Goal: Task Accomplishment & Management: Manage account settings

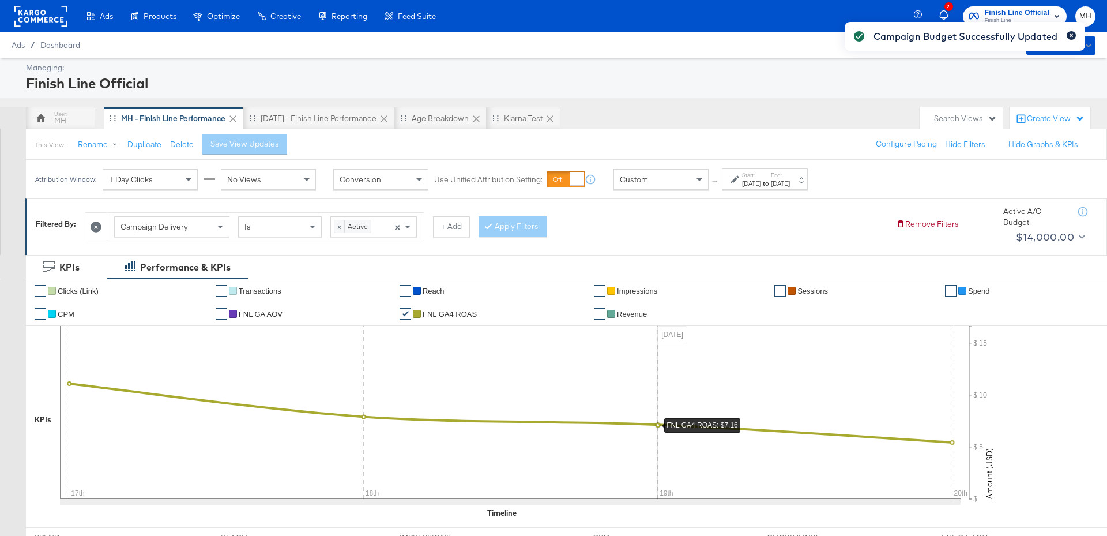
click at [1072, 35] on icon "button" at bounding box center [1070, 35] width 3 height 3
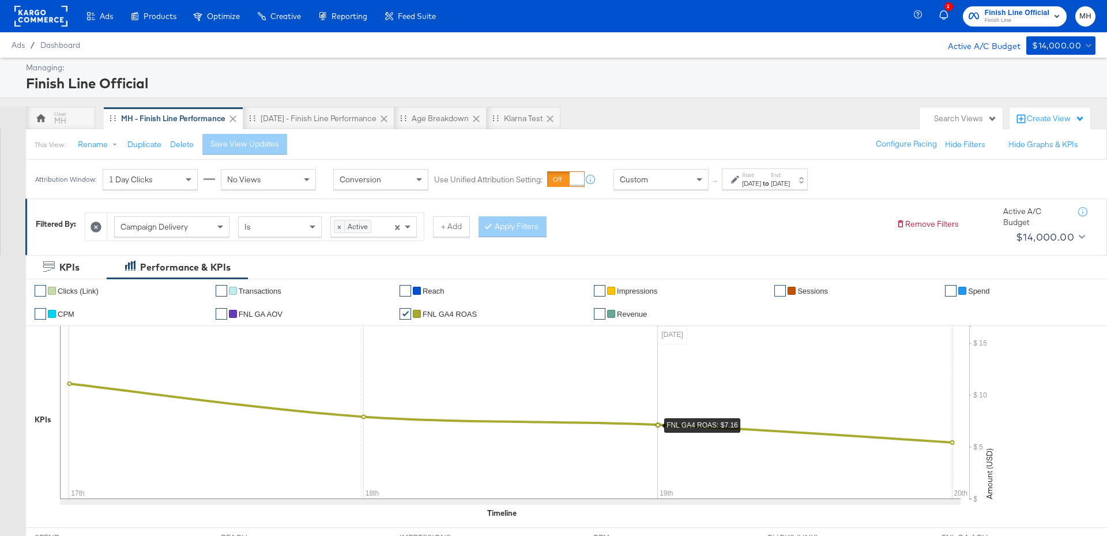
click at [1011, 18] on span "Finish Line" at bounding box center [1017, 20] width 65 height 9
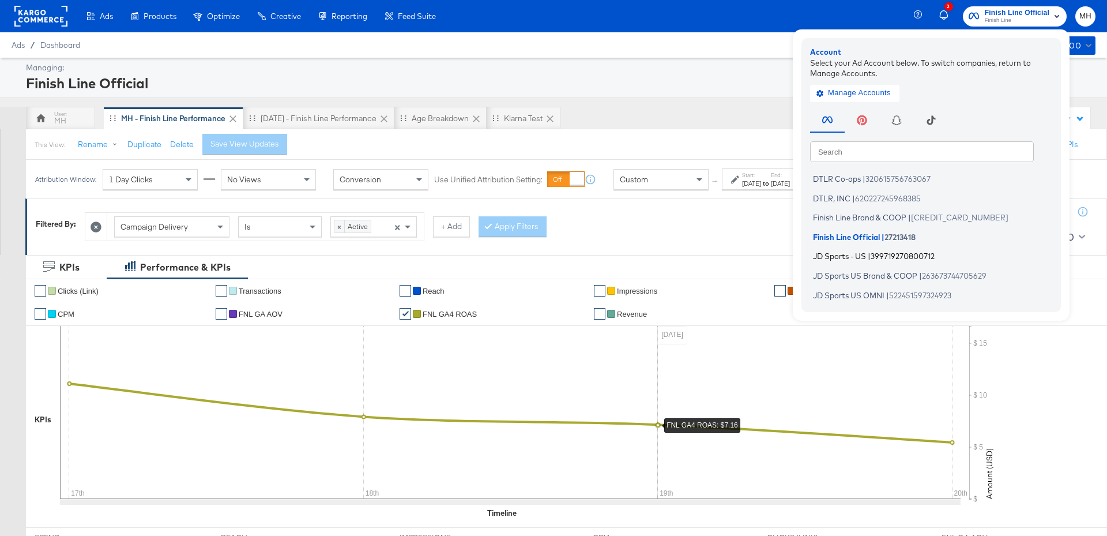
click at [898, 258] on span "399719270800712" at bounding box center [902, 255] width 64 height 9
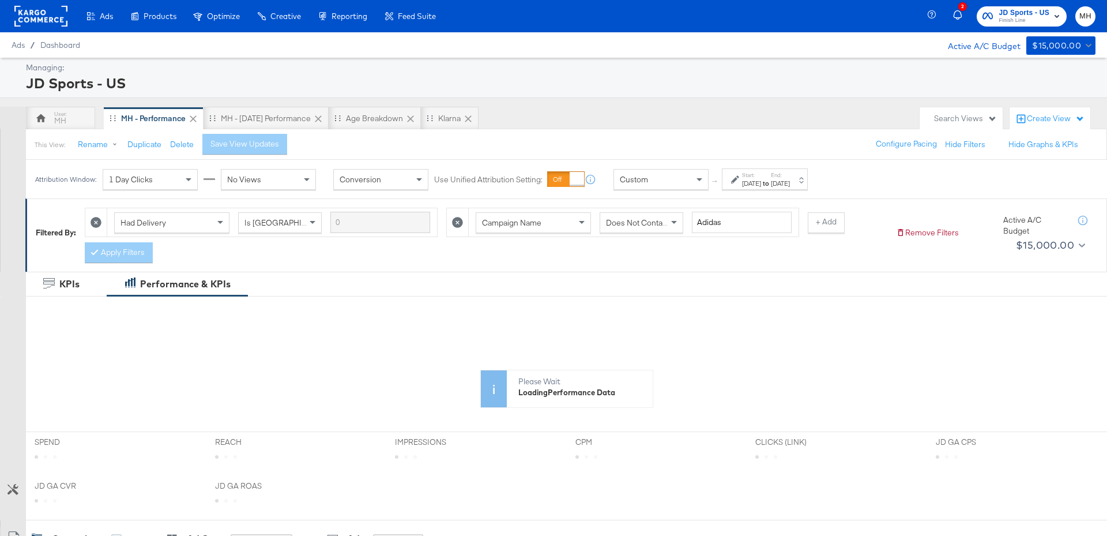
click at [790, 179] on div "[DATE]" at bounding box center [780, 183] width 19 height 9
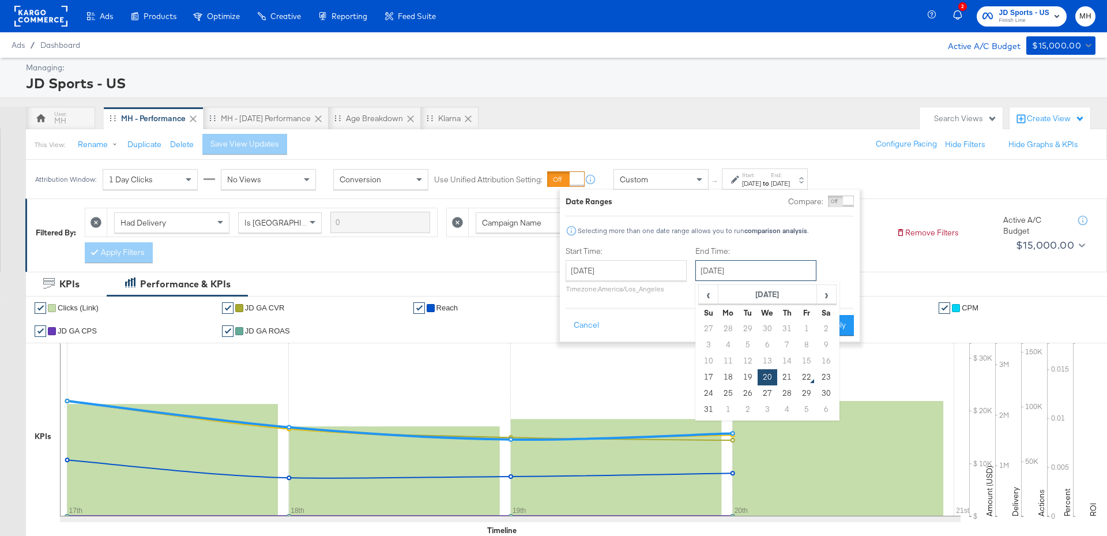
click at [748, 272] on input "[DATE]" at bounding box center [755, 270] width 121 height 21
click at [789, 378] on td "21" at bounding box center [787, 377] width 20 height 16
type input "[DATE]"
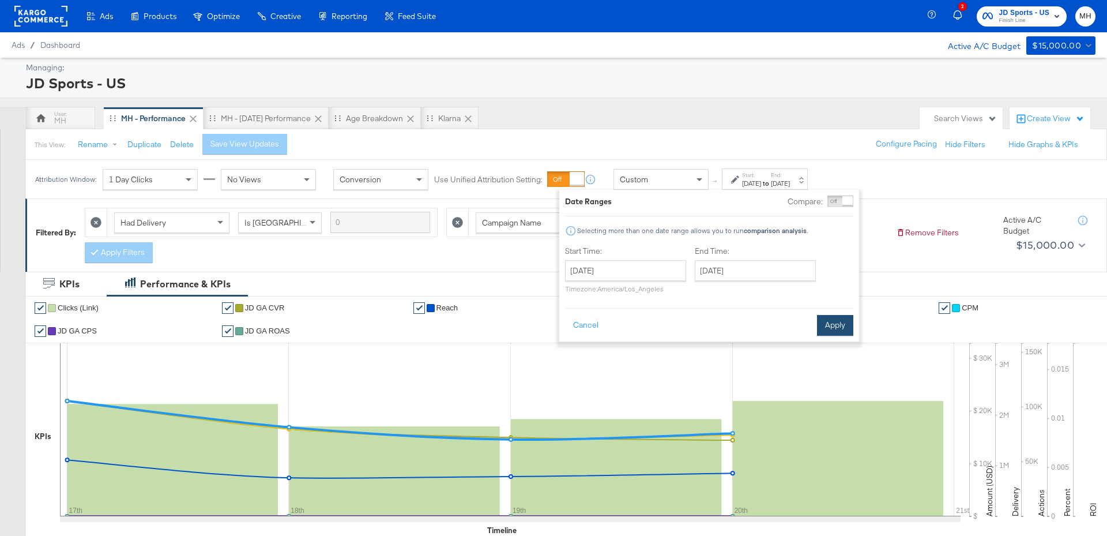
click at [827, 326] on button "Apply" at bounding box center [835, 325] width 36 height 21
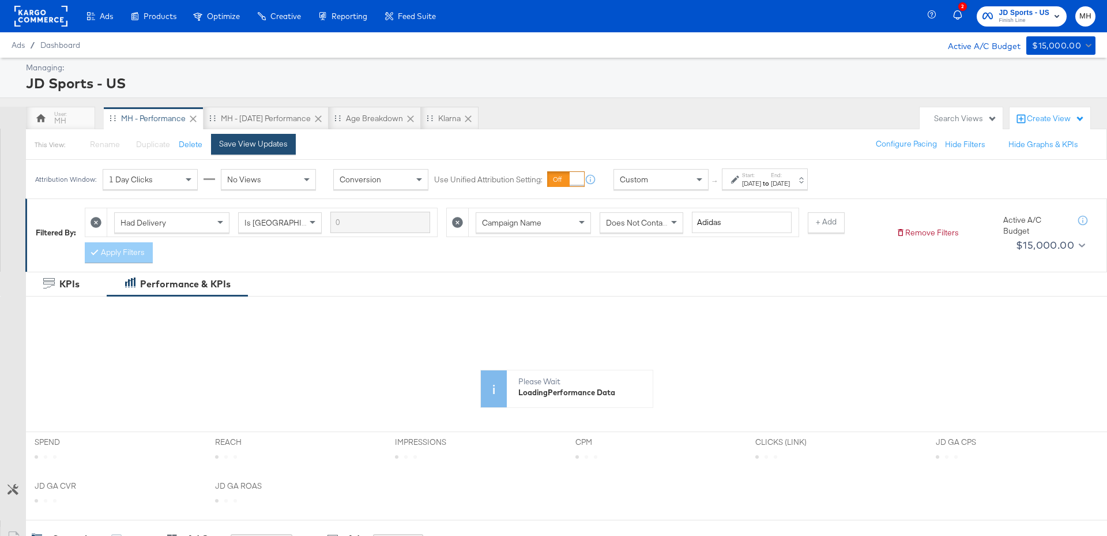
click at [276, 148] on div "Save View Updates" at bounding box center [253, 143] width 69 height 11
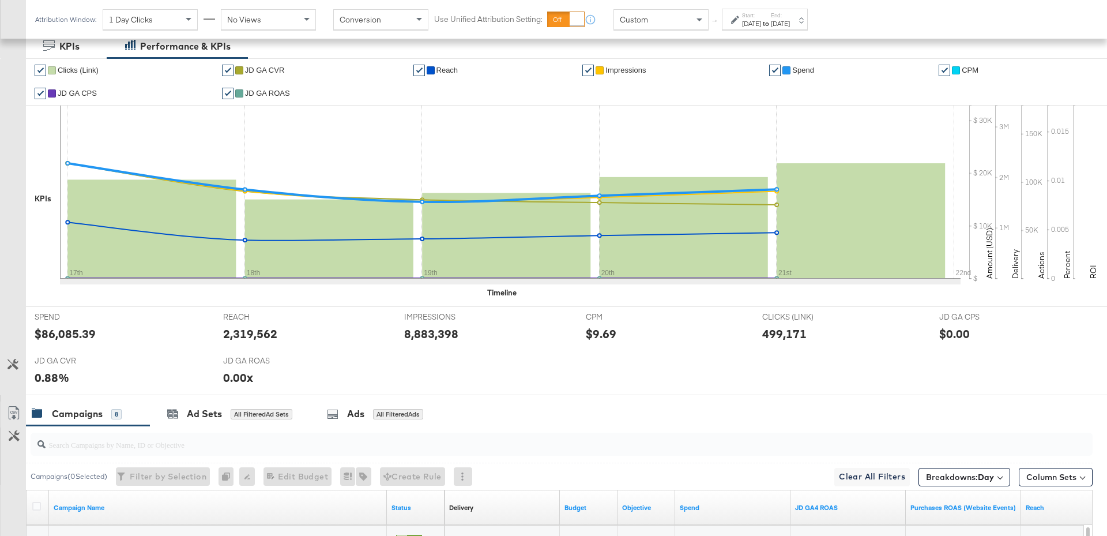
scroll to position [585, 0]
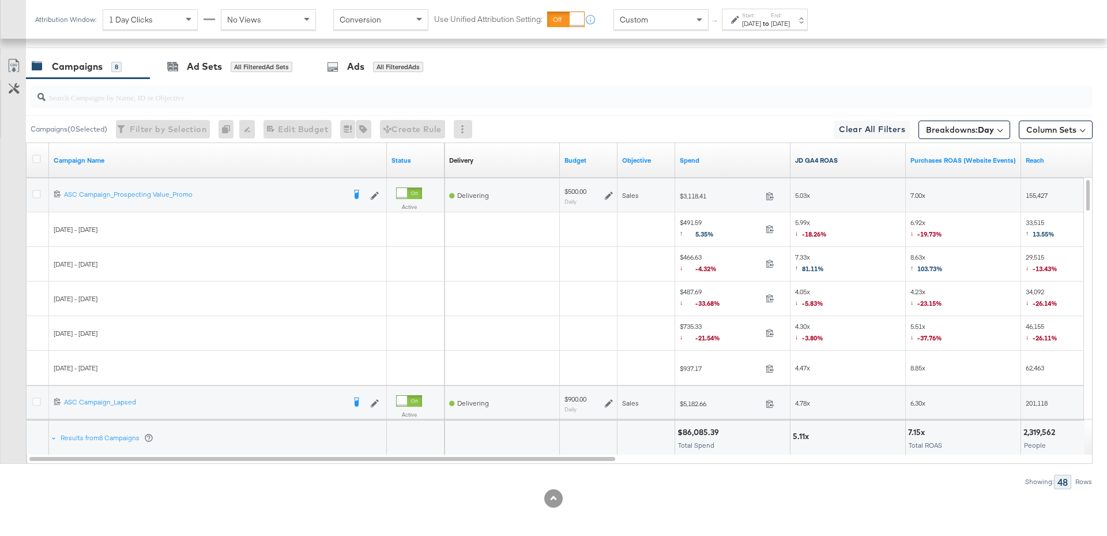
click at [829, 160] on link "JD GA4 ROAS" at bounding box center [848, 160] width 106 height 9
click at [34, 190] on icon at bounding box center [36, 194] width 9 height 9
click at [0, 0] on input "checkbox" at bounding box center [0, 0] width 0 height 0
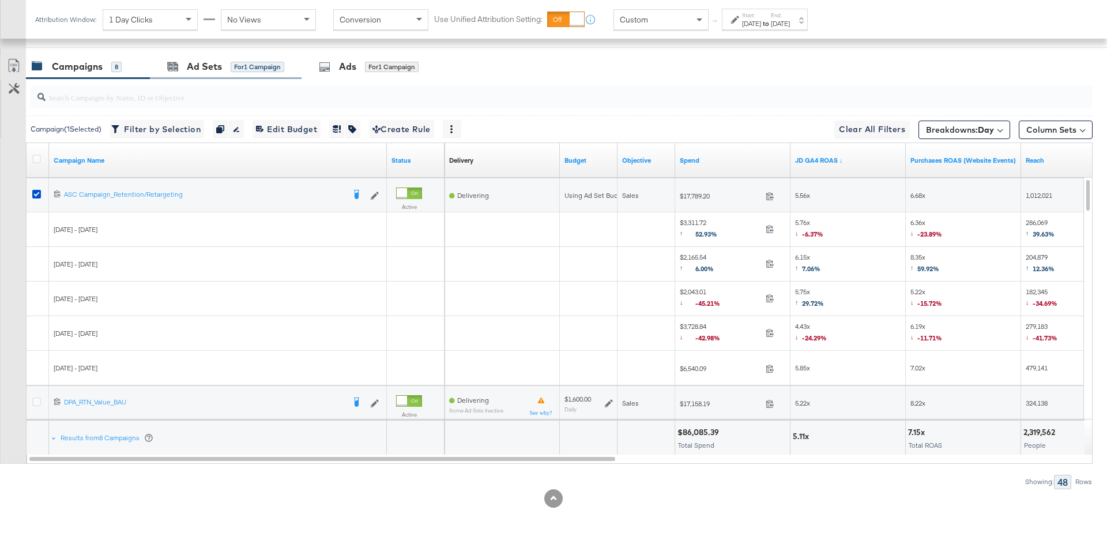
click at [210, 73] on div "Ad Sets for 1 Campaign" at bounding box center [226, 66] width 152 height 25
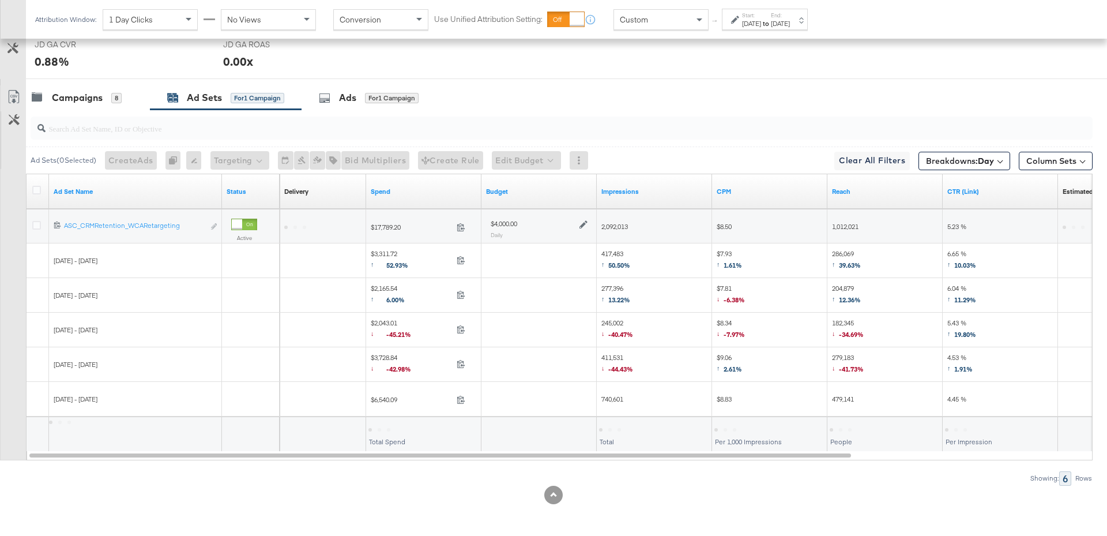
scroll to position [550, 0]
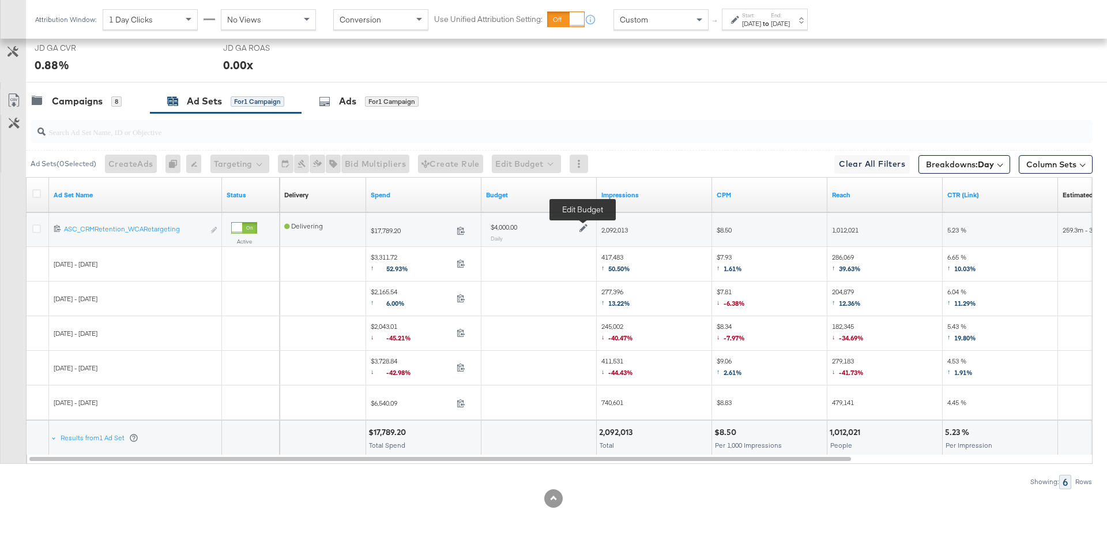
click at [583, 224] on icon at bounding box center [583, 228] width 8 height 8
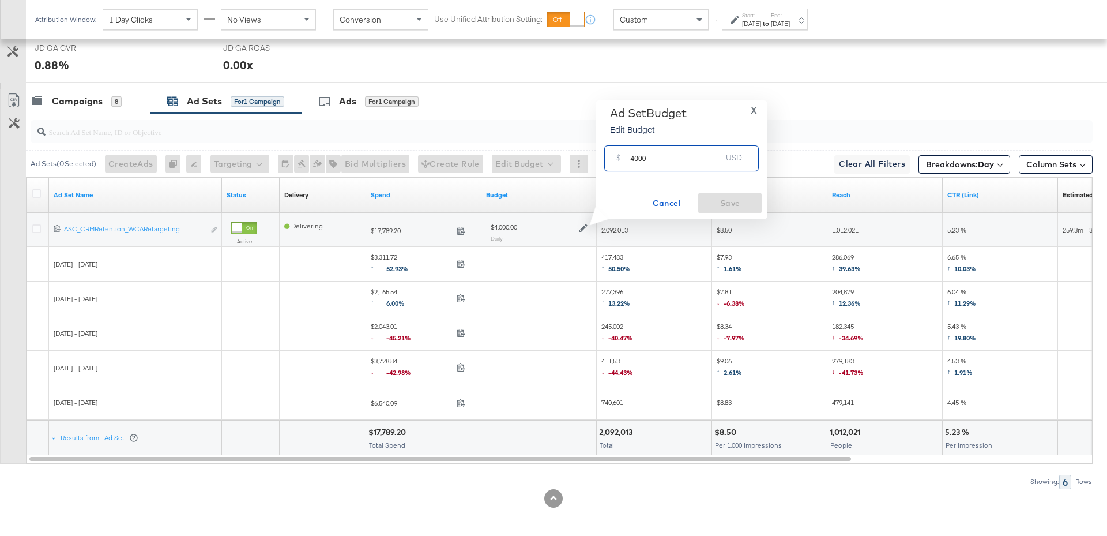
drag, startPoint x: 648, startPoint y: 161, endPoint x: 629, endPoint y: 163, distance: 18.5
click at [630, 162] on input "4000" at bounding box center [675, 153] width 91 height 25
type input "5500"
click at [713, 199] on span "Save" at bounding box center [730, 203] width 54 height 14
click at [92, 103] on div "Campaigns" at bounding box center [77, 101] width 51 height 13
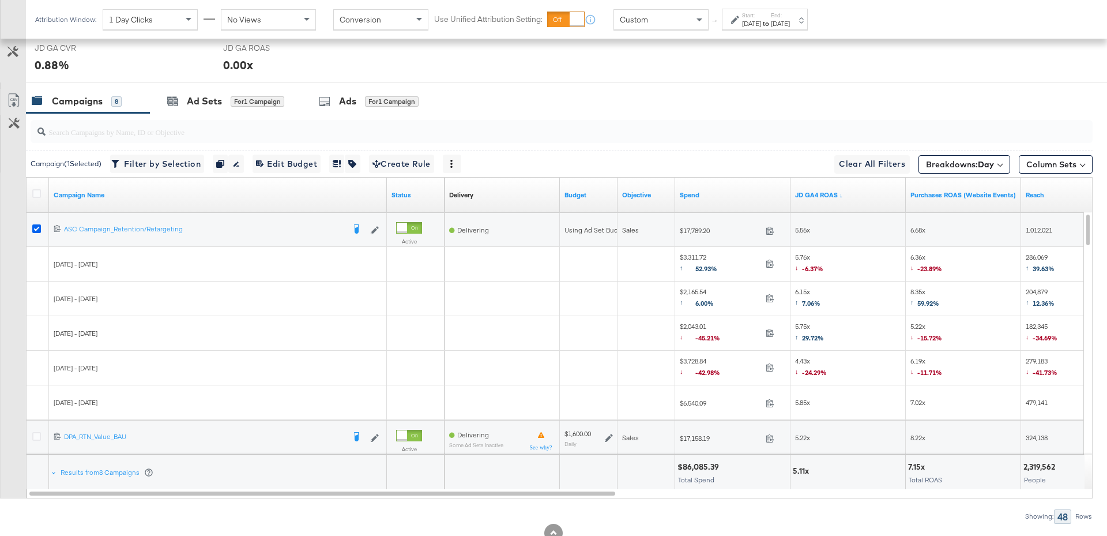
click at [34, 226] on icon at bounding box center [36, 228] width 9 height 9
click at [0, 0] on input "checkbox" at bounding box center [0, 0] width 0 height 0
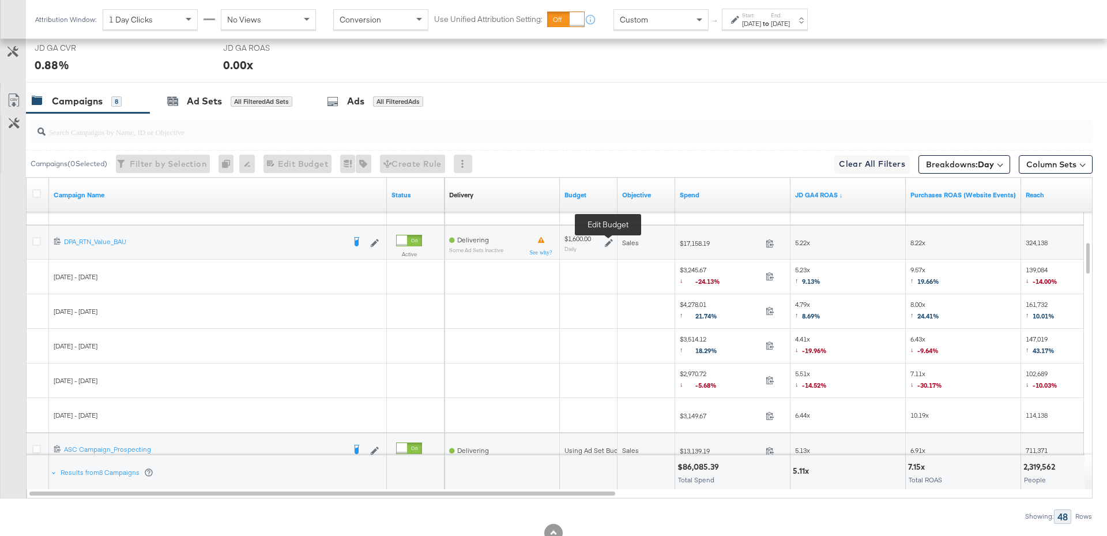
click at [606, 242] on icon at bounding box center [609, 243] width 8 height 8
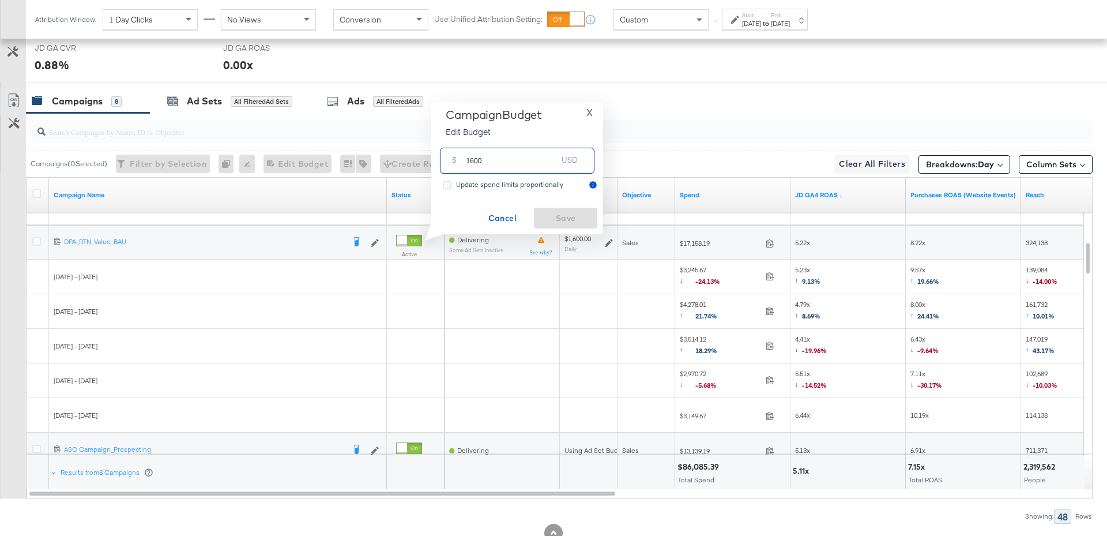
drag, startPoint x: 489, startPoint y: 163, endPoint x: 455, endPoint y: 163, distance: 34.0
click at [455, 163] on div "$ 1600 USD" at bounding box center [517, 161] width 154 height 26
type input "2300"
click at [562, 213] on span "Save" at bounding box center [565, 218] width 54 height 14
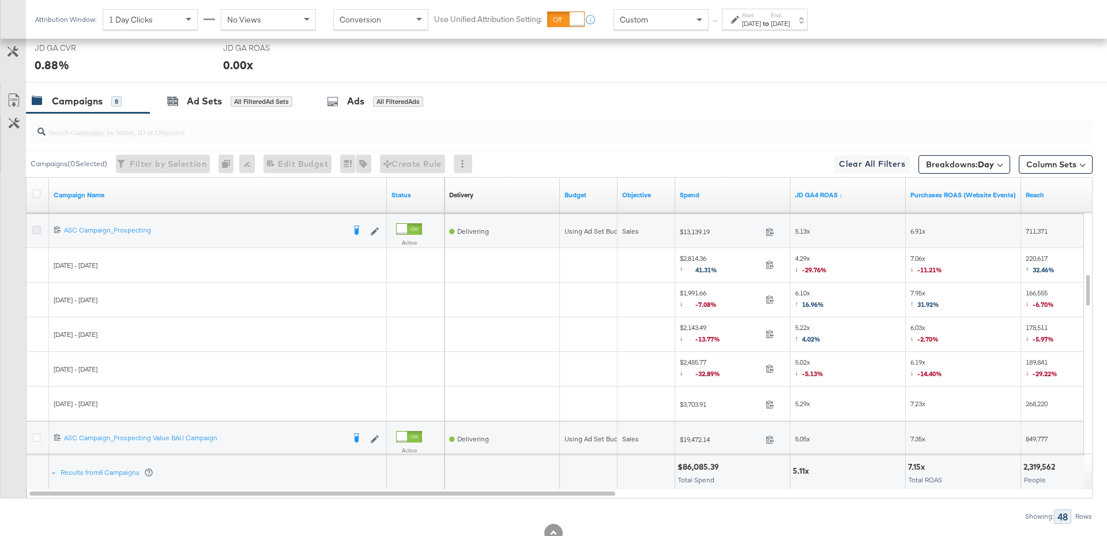
click at [36, 227] on icon at bounding box center [36, 229] width 9 height 9
click at [0, 0] on input "checkbox" at bounding box center [0, 0] width 0 height 0
click at [229, 103] on div "Ad Sets for 1 Campaign" at bounding box center [225, 101] width 117 height 13
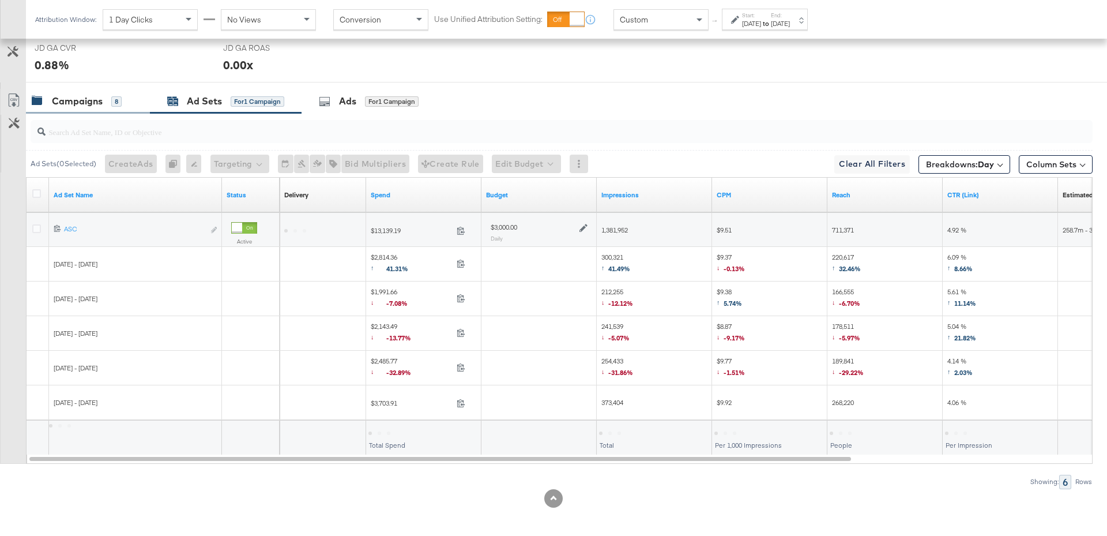
click at [107, 99] on div "Campaigns 8" at bounding box center [77, 101] width 90 height 13
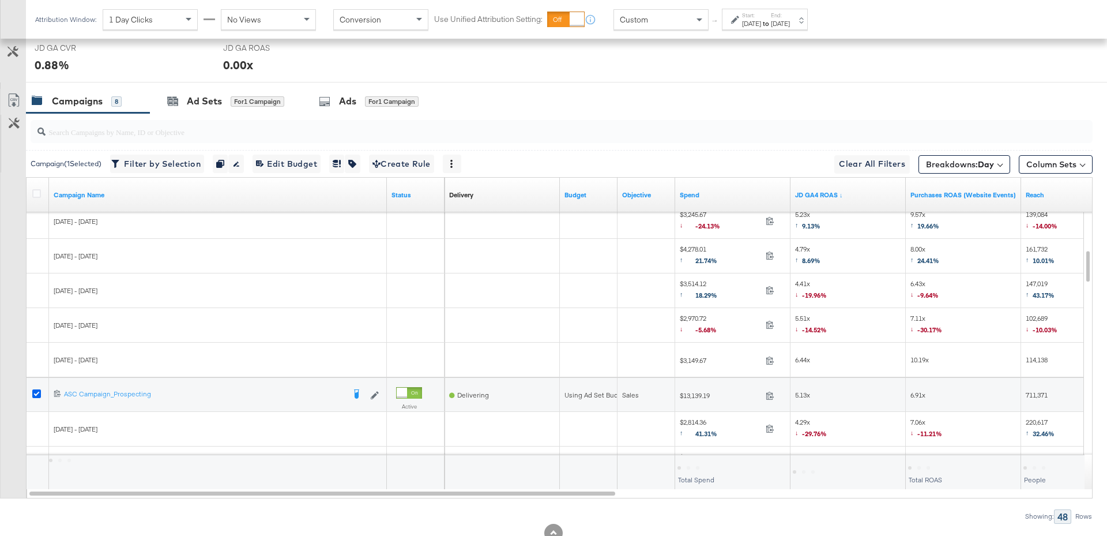
click at [38, 391] on icon at bounding box center [36, 393] width 9 height 9
click at [0, 0] on input "checkbox" at bounding box center [0, 0] width 0 height 0
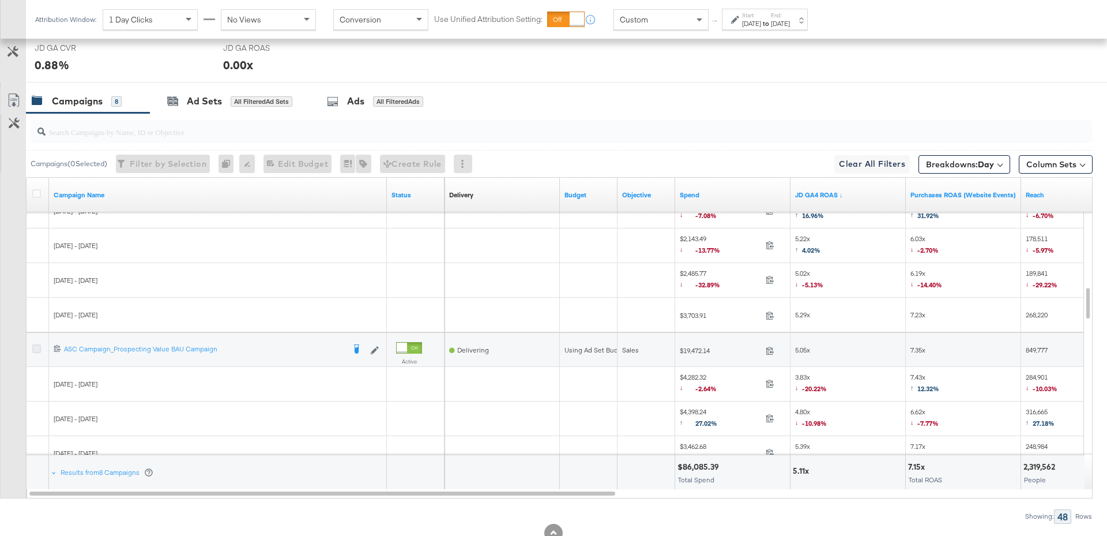
click at [36, 345] on icon at bounding box center [36, 348] width 9 height 9
click at [0, 0] on input "checkbox" at bounding box center [0, 0] width 0 height 0
click at [255, 99] on div "for 1 Campaign" at bounding box center [258, 101] width 54 height 10
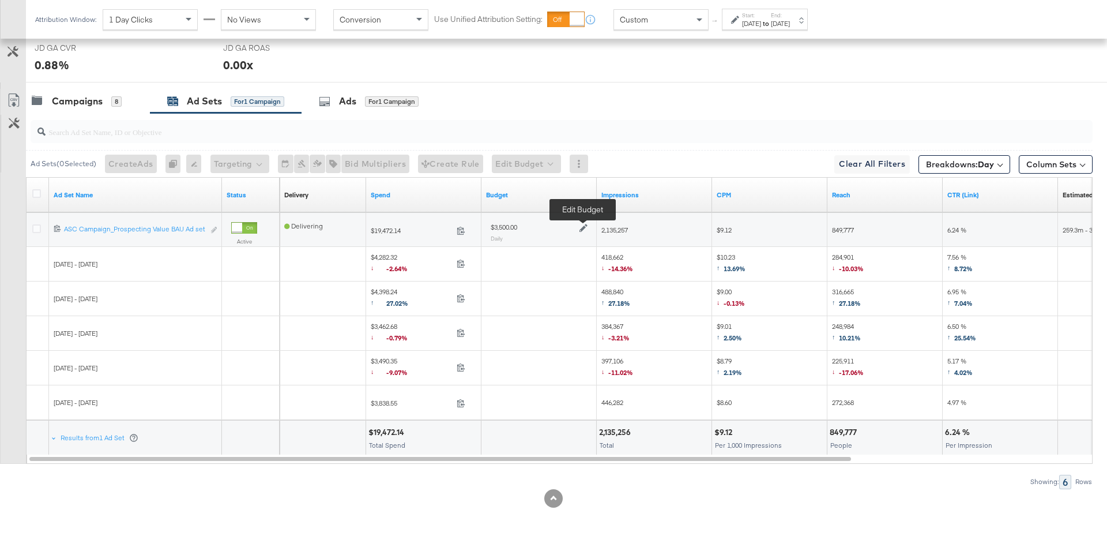
click at [582, 224] on icon at bounding box center [583, 228] width 8 height 8
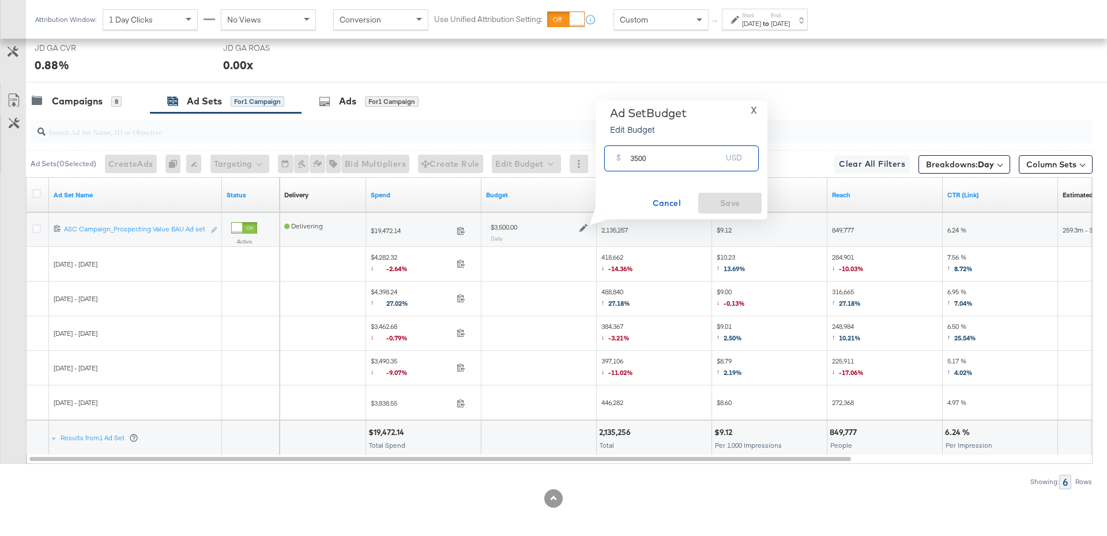
drag, startPoint x: 661, startPoint y: 165, endPoint x: 614, endPoint y: 163, distance: 46.7
click at [613, 163] on div "$ 3500 USD" at bounding box center [681, 158] width 154 height 26
type input "2000"
click at [725, 202] on span "Save" at bounding box center [730, 203] width 54 height 14
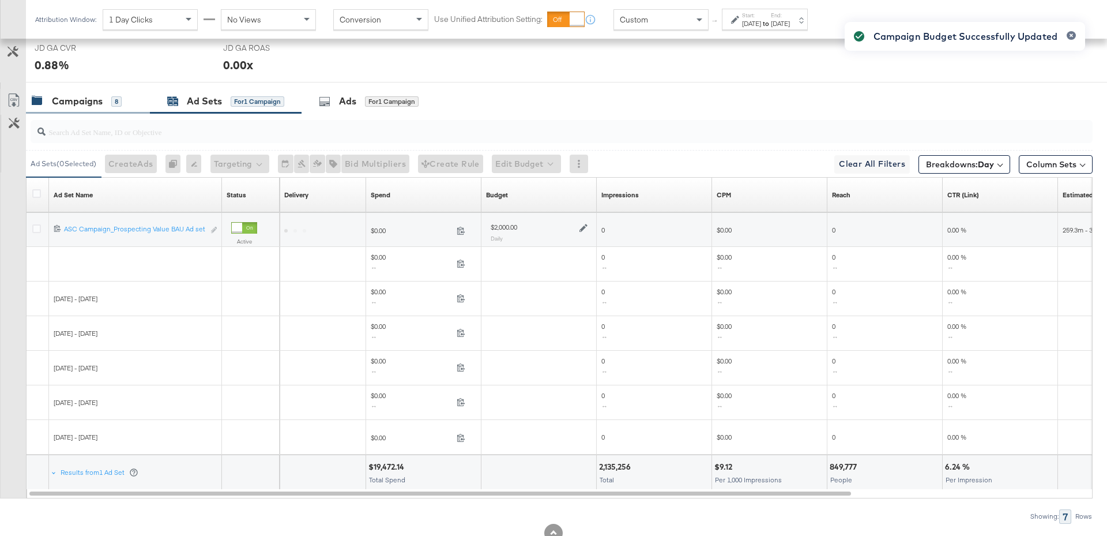
click at [80, 101] on div "Campaigns" at bounding box center [77, 101] width 51 height 13
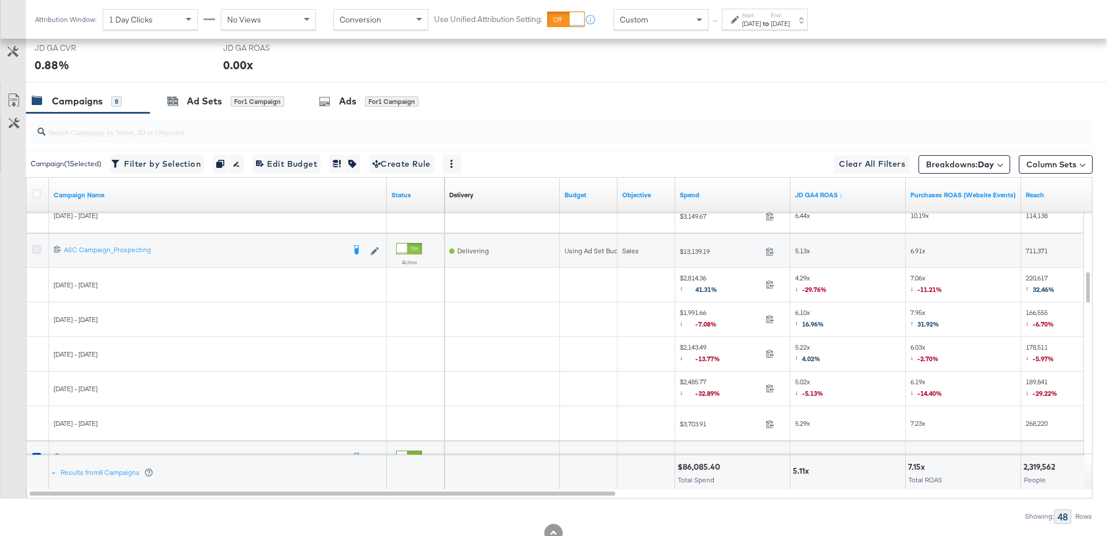
click at [38, 245] on icon at bounding box center [36, 249] width 9 height 9
click at [0, 0] on input "checkbox" at bounding box center [0, 0] width 0 height 0
click at [251, 96] on span "for 2 Campaigns" at bounding box center [259, 101] width 57 height 10
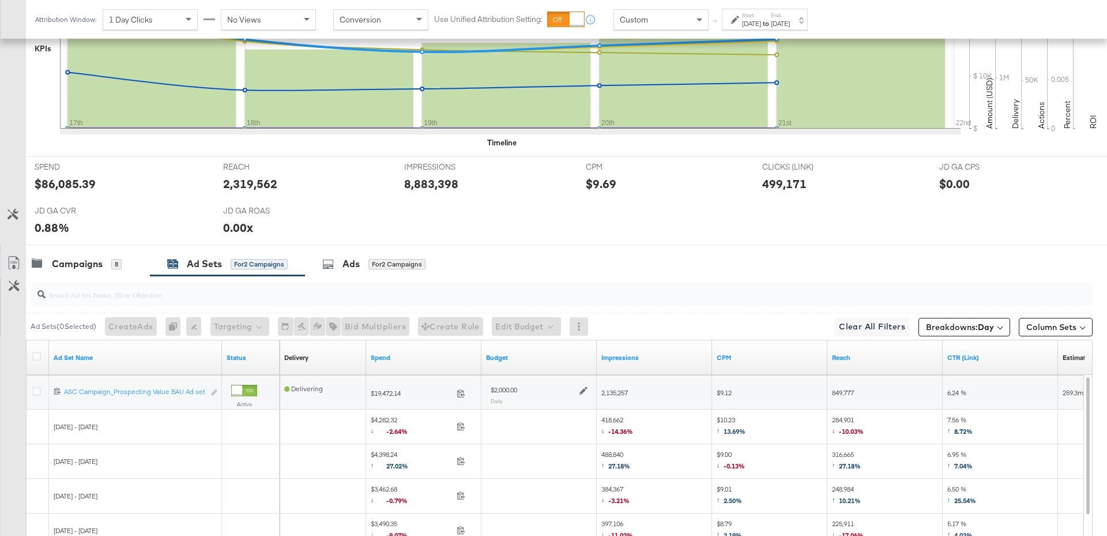
scroll to position [0, 0]
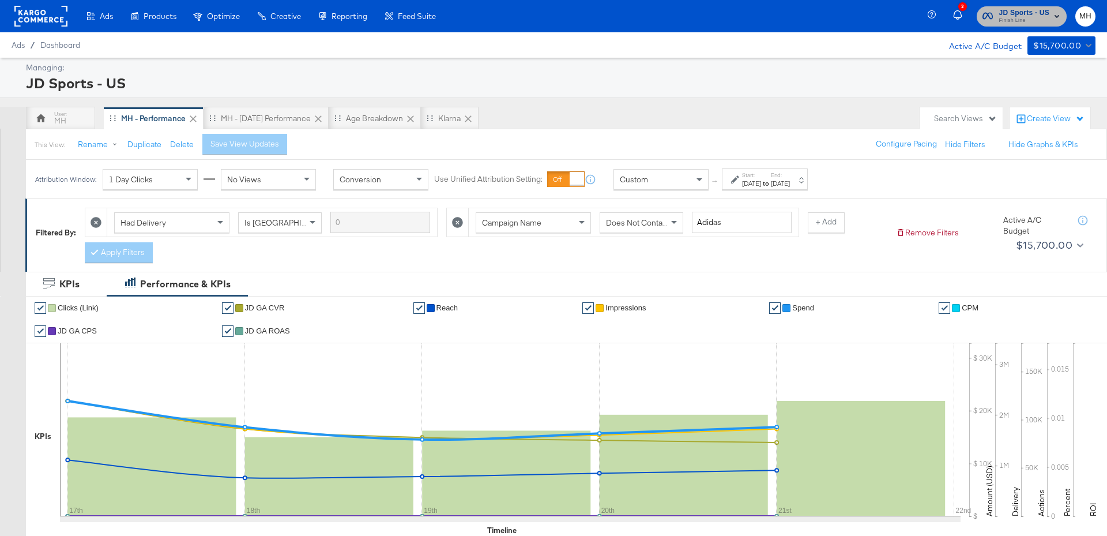
click at [1042, 14] on span "JD Sports - US" at bounding box center [1023, 13] width 51 height 12
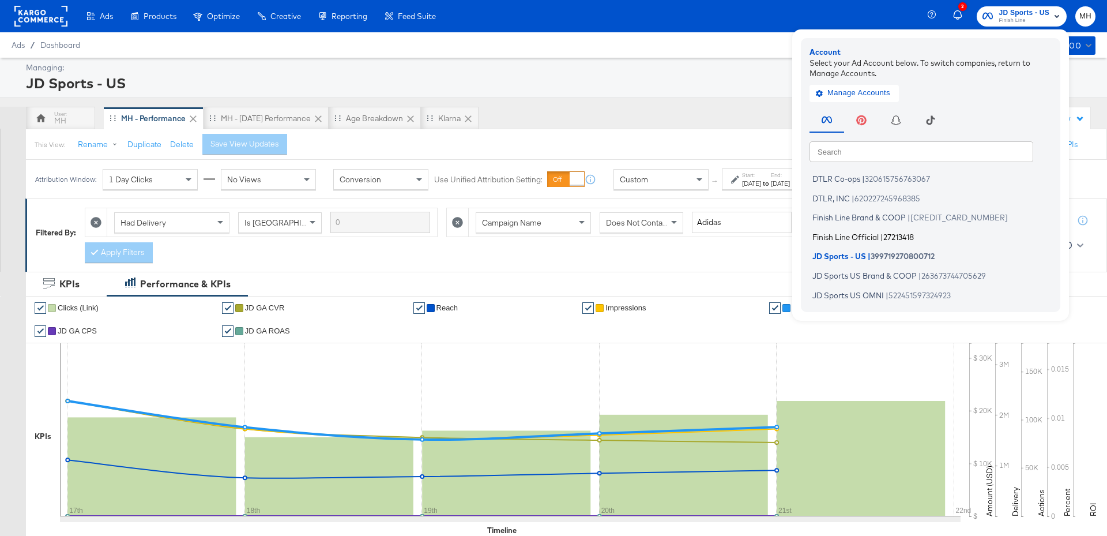
click at [880, 241] on li "Finish Line Official | 27213418" at bounding box center [933, 236] width 248 height 17
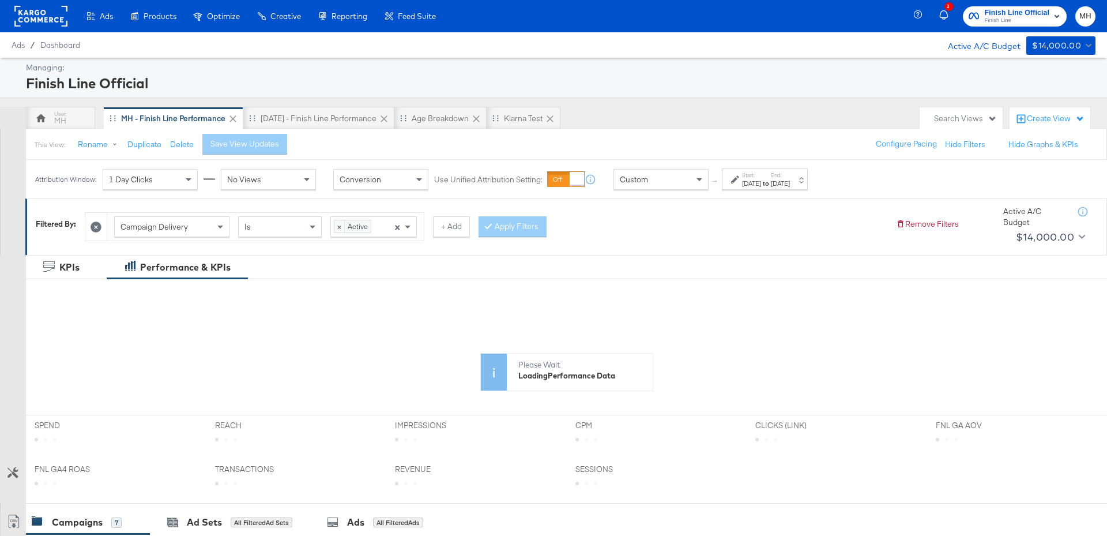
click at [790, 173] on label "End:" at bounding box center [780, 174] width 19 height 7
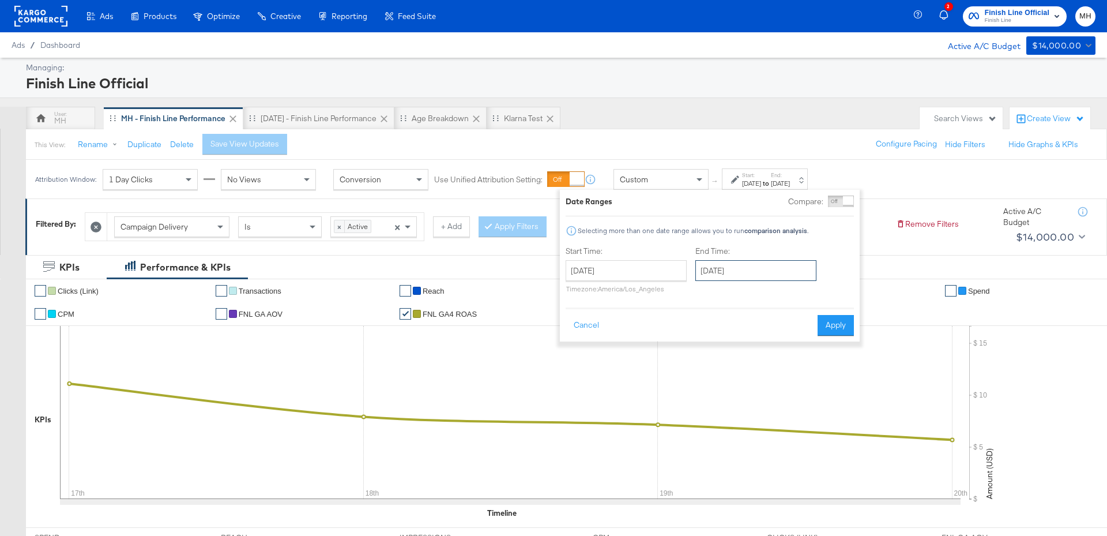
click at [761, 272] on input "[DATE]" at bounding box center [755, 270] width 121 height 21
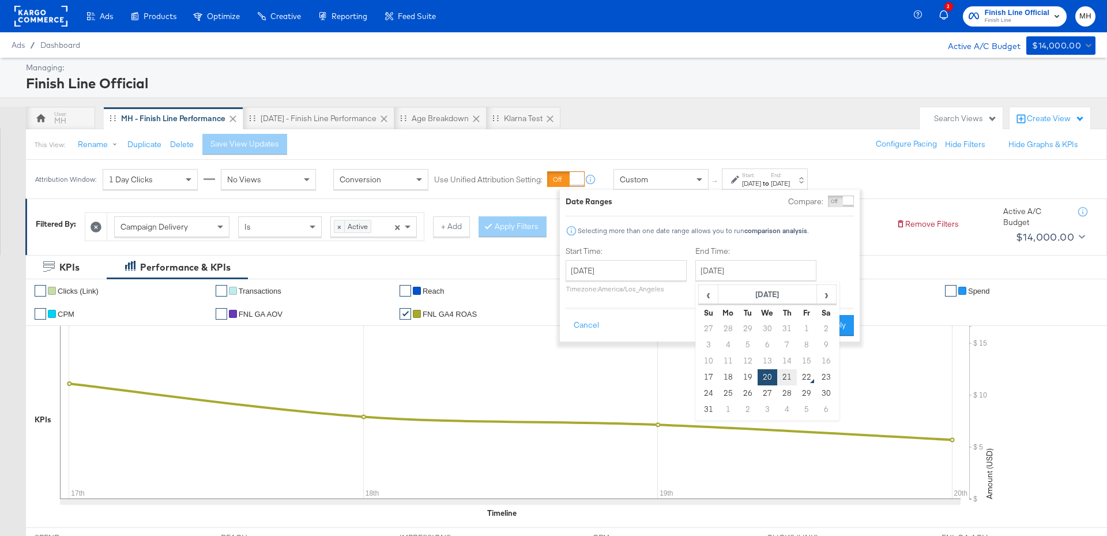
click at [787, 381] on td "21" at bounding box center [787, 377] width 20 height 16
type input "[DATE]"
click at [845, 319] on button "Apply" at bounding box center [835, 325] width 36 height 21
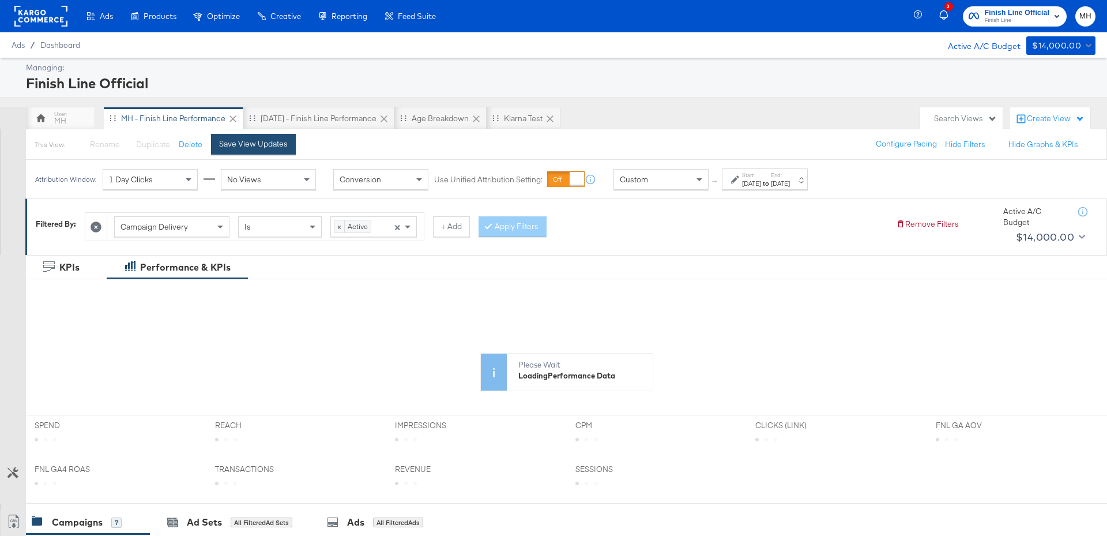
click at [257, 149] on button "Save View Updates" at bounding box center [253, 144] width 85 height 21
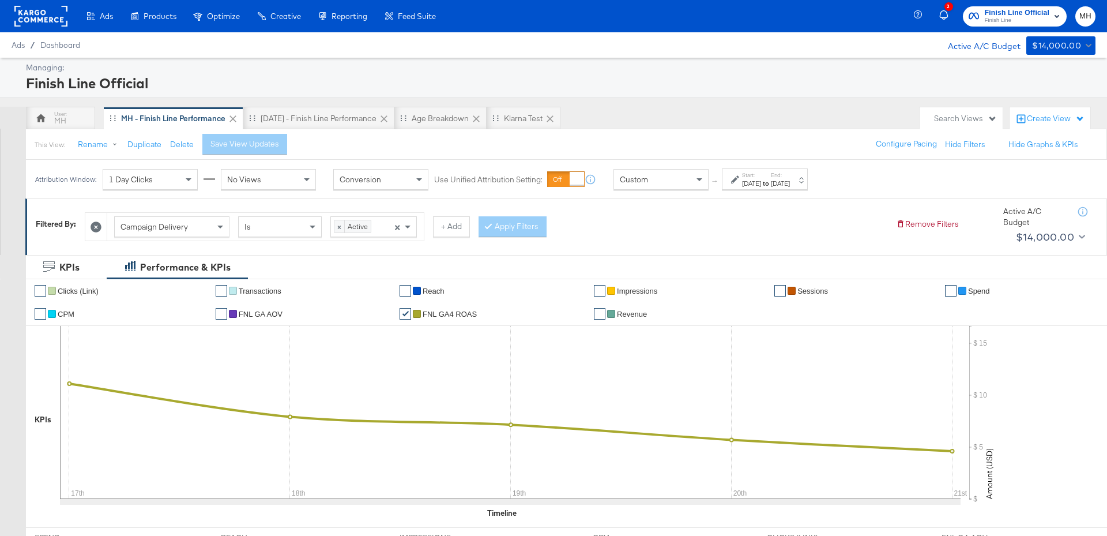
scroll to position [568, 0]
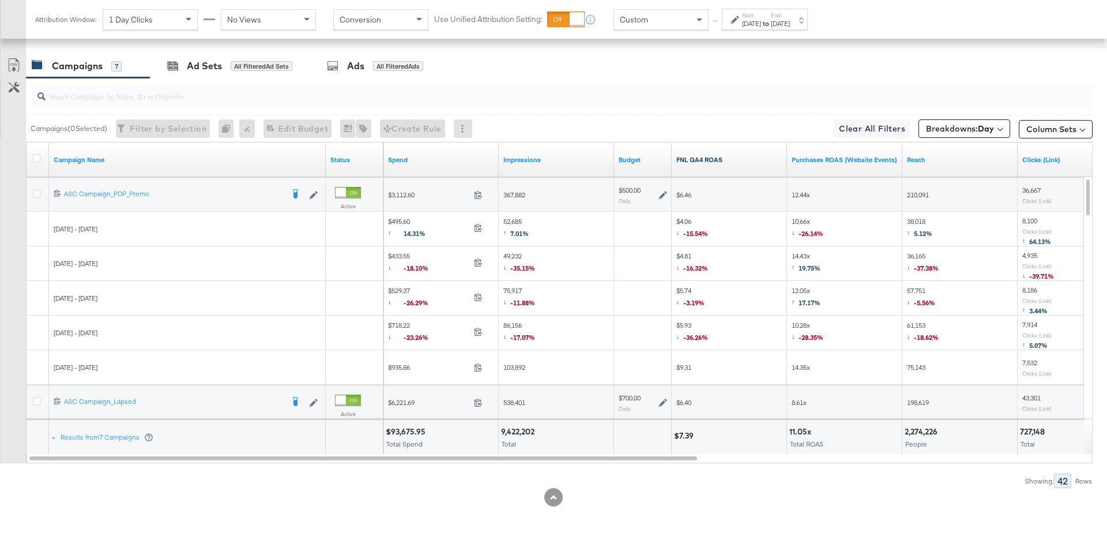
click at [733, 155] on link "FNL GA4 ROAS" at bounding box center [729, 159] width 106 height 9
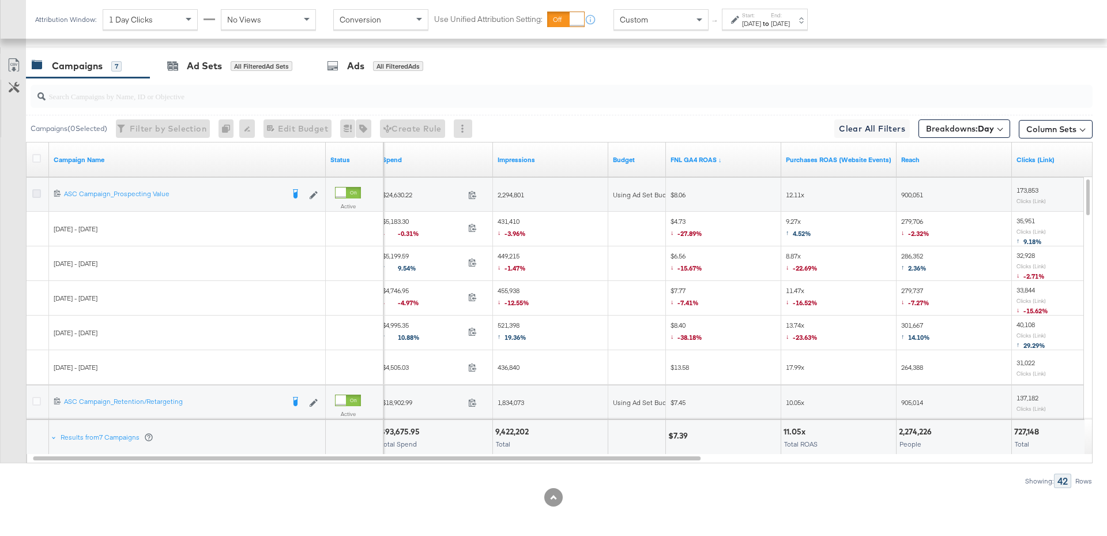
click at [39, 190] on icon at bounding box center [36, 193] width 9 height 9
click at [0, 0] on input "checkbox" at bounding box center [0, 0] width 0 height 0
click at [254, 65] on div "for 1 Campaign" at bounding box center [258, 66] width 54 height 10
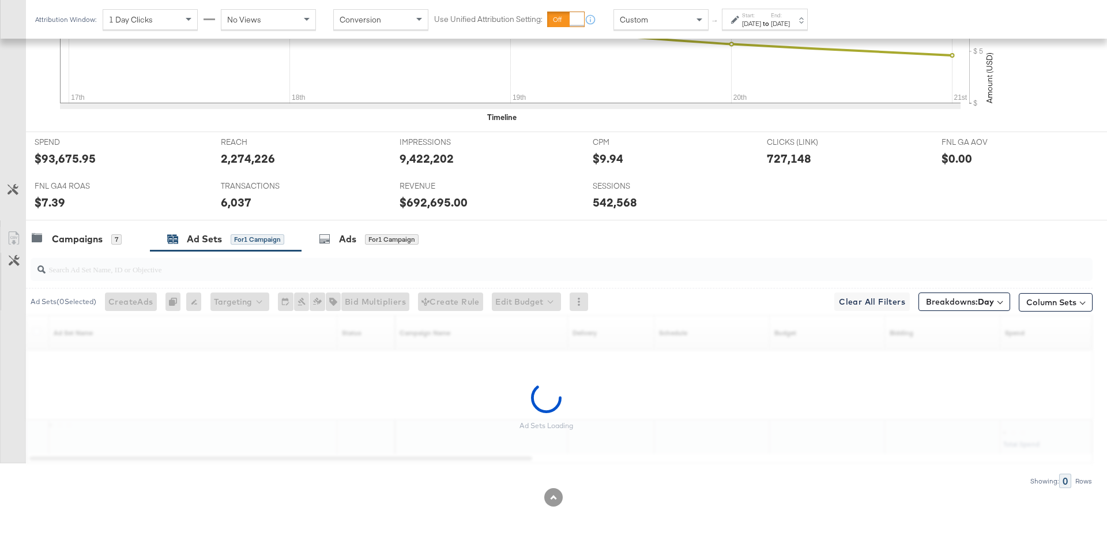
scroll to position [534, 0]
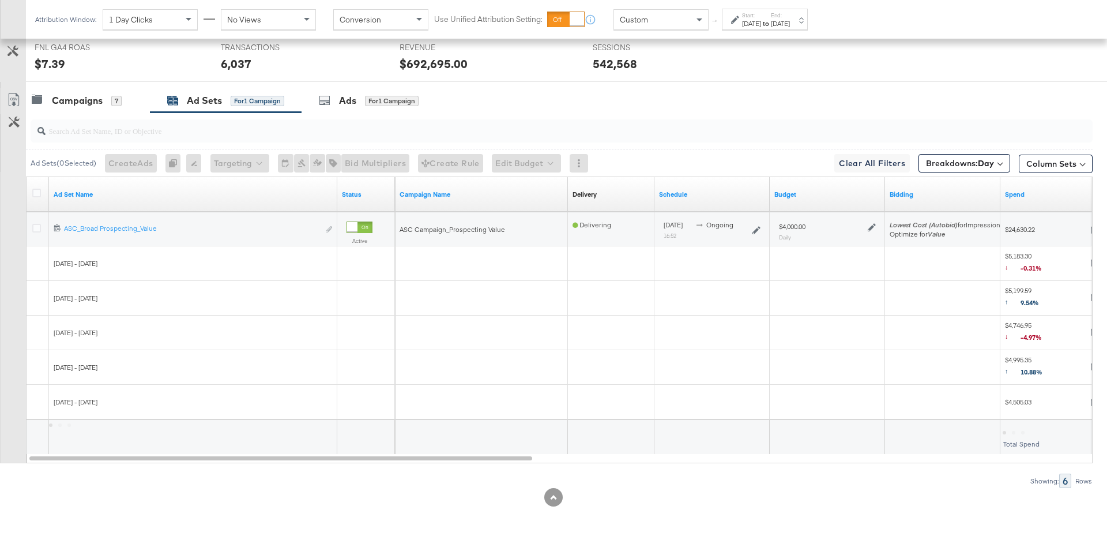
click at [871, 224] on icon at bounding box center [872, 227] width 8 height 8
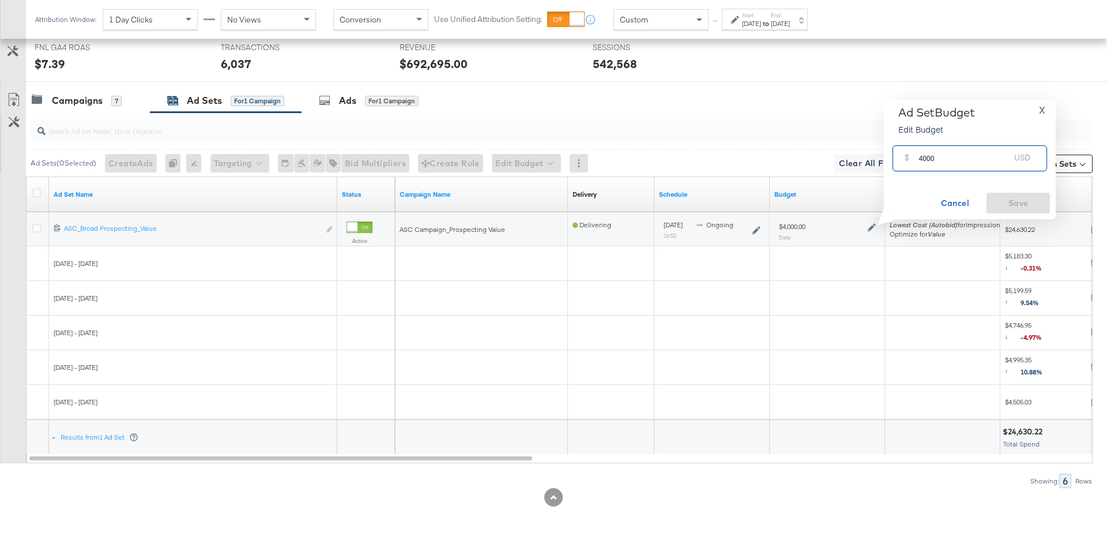
drag, startPoint x: 937, startPoint y: 160, endPoint x: 908, endPoint y: 161, distance: 28.8
click at [908, 161] on div "$ 4000 USD" at bounding box center [969, 158] width 154 height 26
type input "2"
type input "3000"
click at [1023, 199] on span "Save" at bounding box center [1018, 203] width 54 height 14
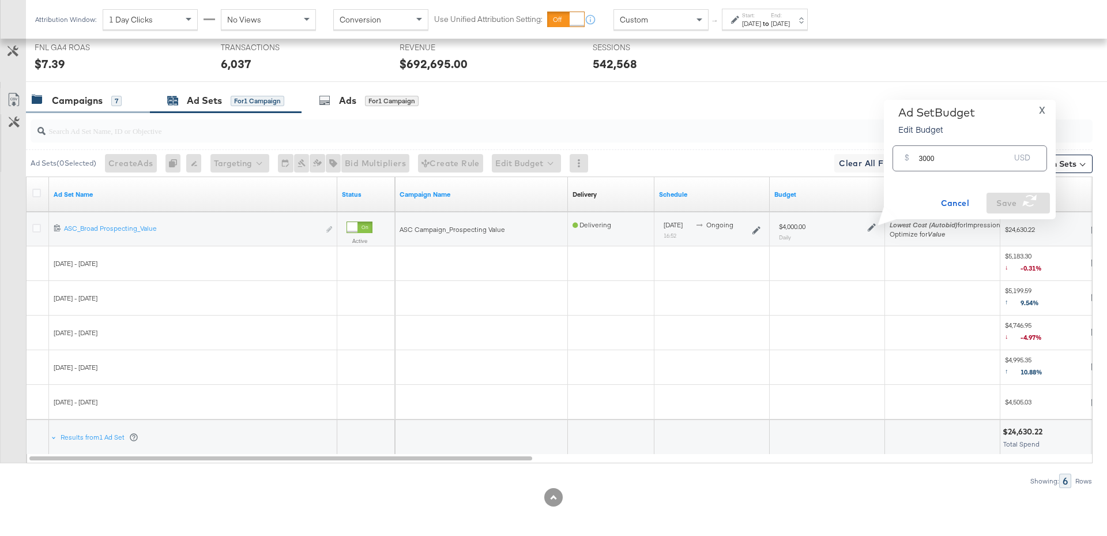
click at [117, 105] on div "Campaigns 7" at bounding box center [88, 100] width 124 height 25
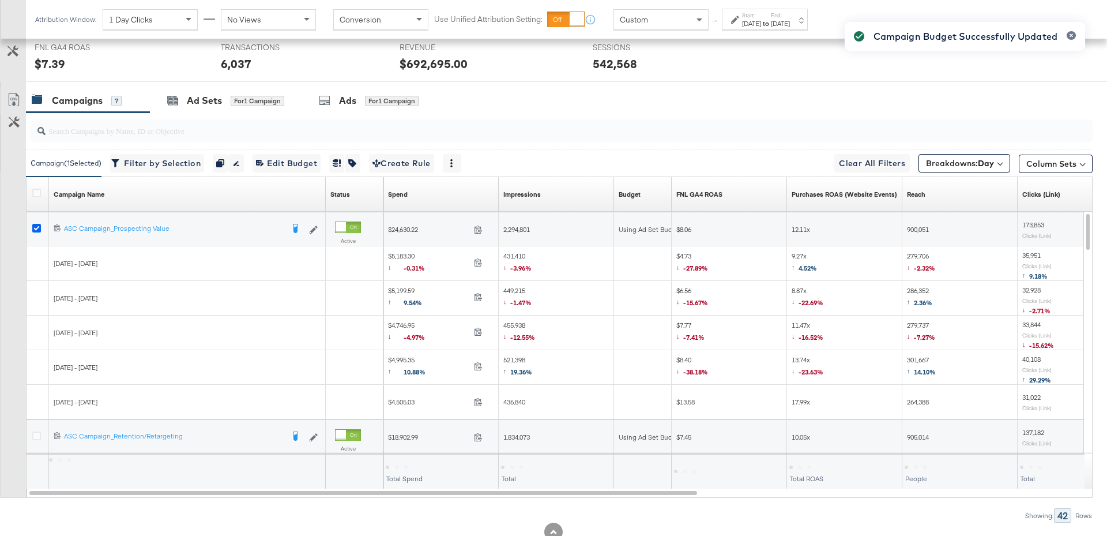
click at [36, 225] on icon at bounding box center [36, 228] width 9 height 9
click at [0, 0] on input "checkbox" at bounding box center [0, 0] width 0 height 0
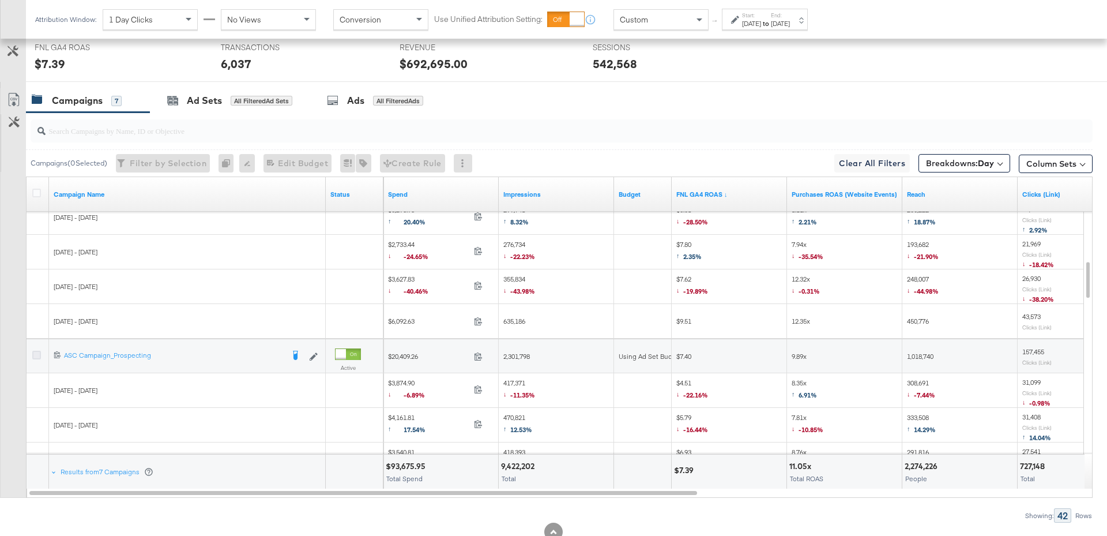
click at [36, 354] on icon at bounding box center [36, 354] width 9 height 9
click at [0, 0] on input "checkbox" at bounding box center [0, 0] width 0 height 0
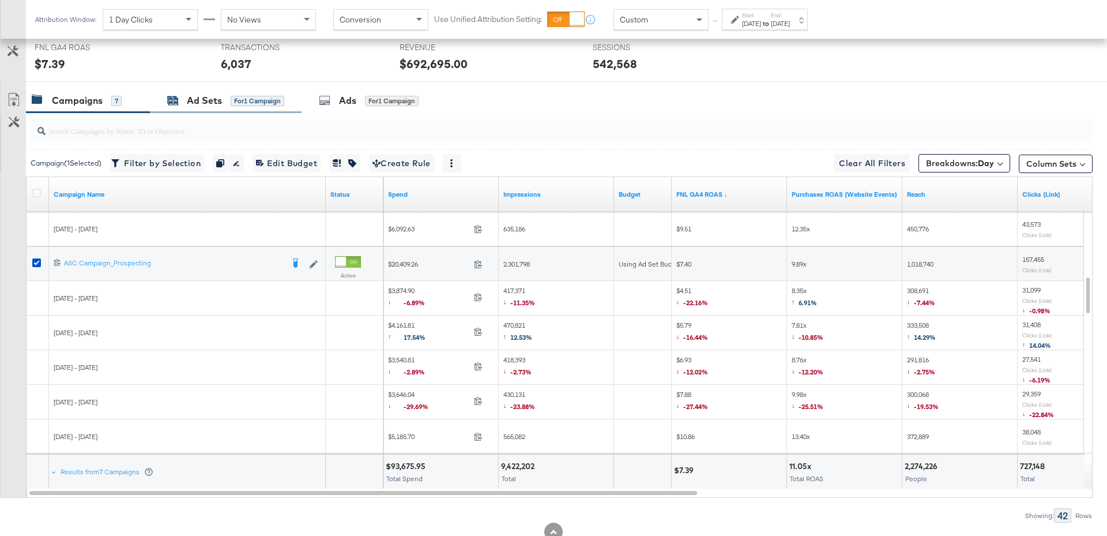
click at [231, 101] on div "for 1 Campaign" at bounding box center [258, 101] width 54 height 10
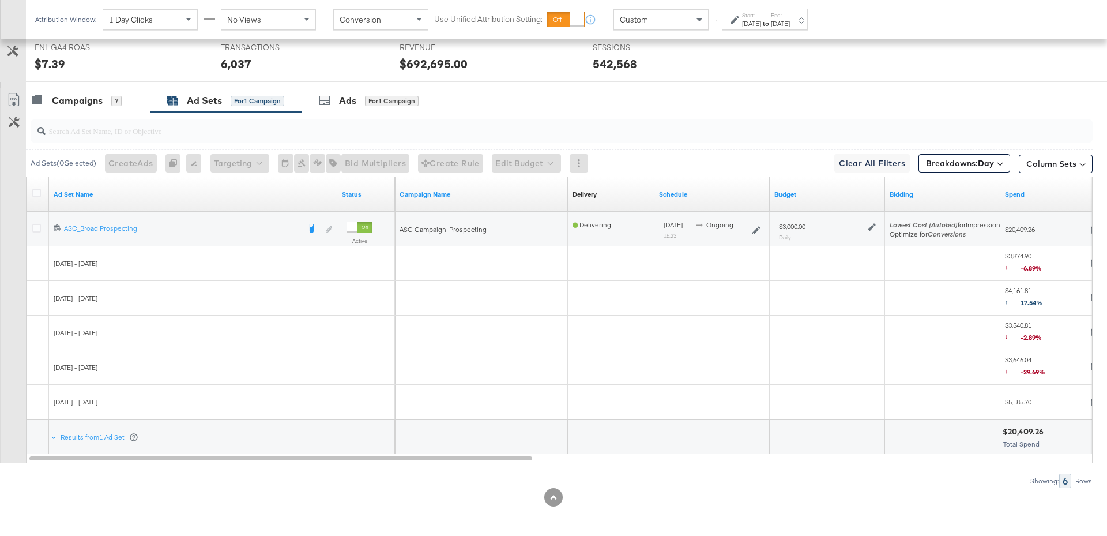
click at [67, 112] on div at bounding box center [559, 130] width 1066 height 37
click at [78, 101] on div "Campaigns" at bounding box center [77, 100] width 51 height 13
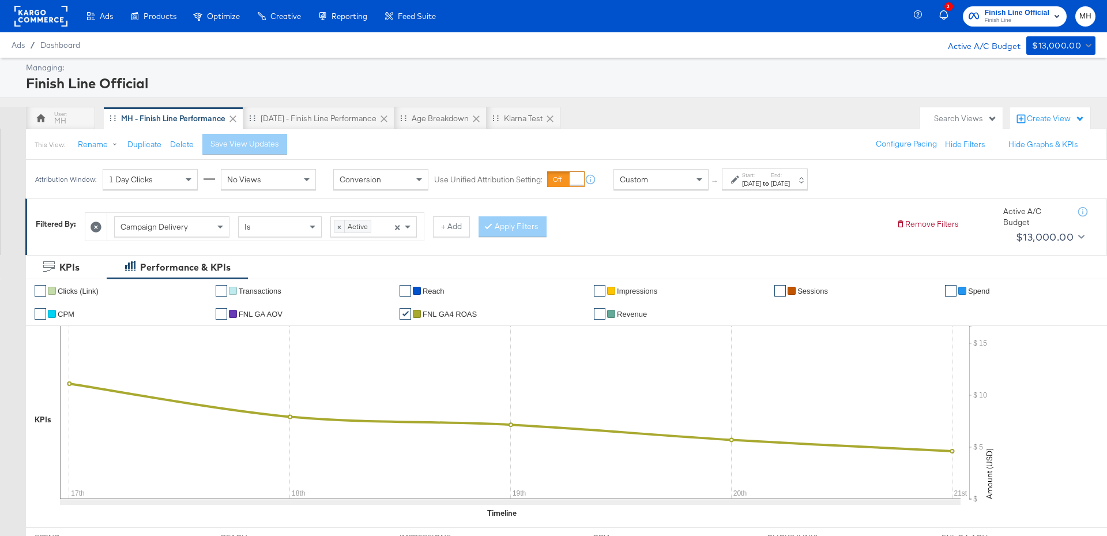
scroll to position [470, 0]
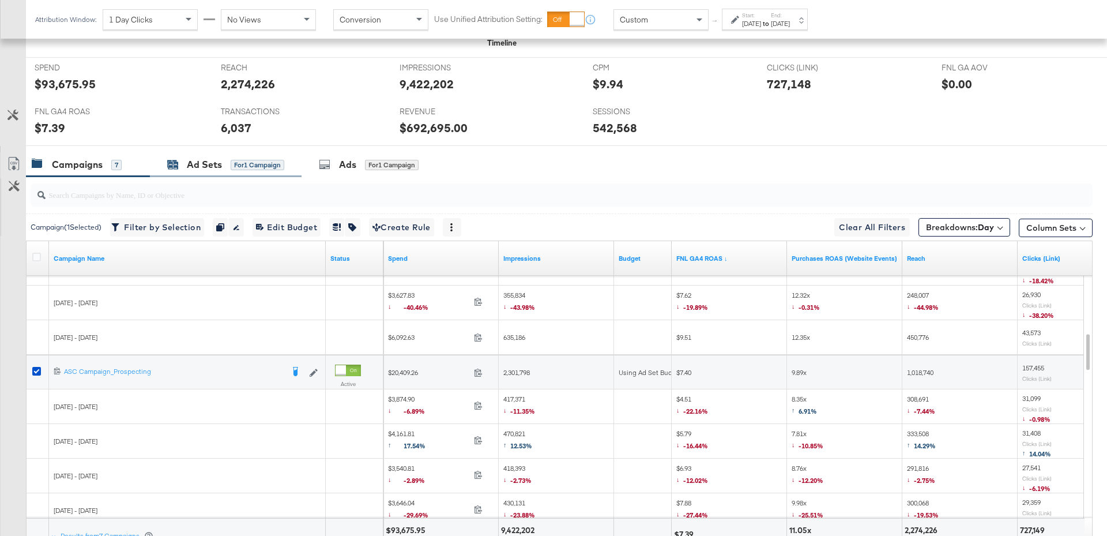
click at [272, 165] on div "for 1 Campaign" at bounding box center [258, 165] width 54 height 10
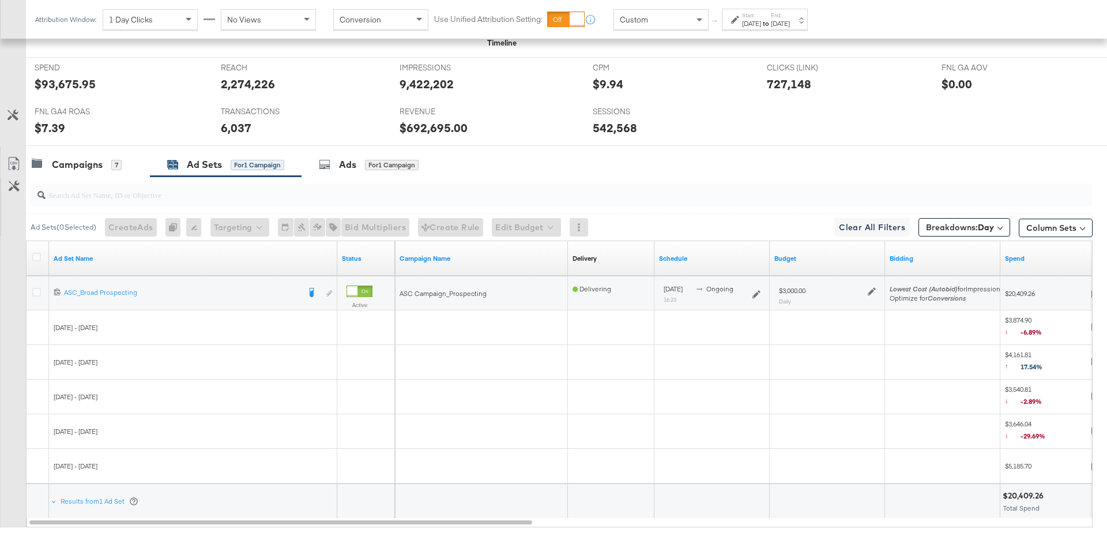
click at [870, 287] on icon at bounding box center [872, 291] width 8 height 8
drag, startPoint x: 937, startPoint y: 223, endPoint x: 919, endPoint y: 223, distance: 18.4
click at [919, 223] on input "3000" at bounding box center [963, 217] width 91 height 25
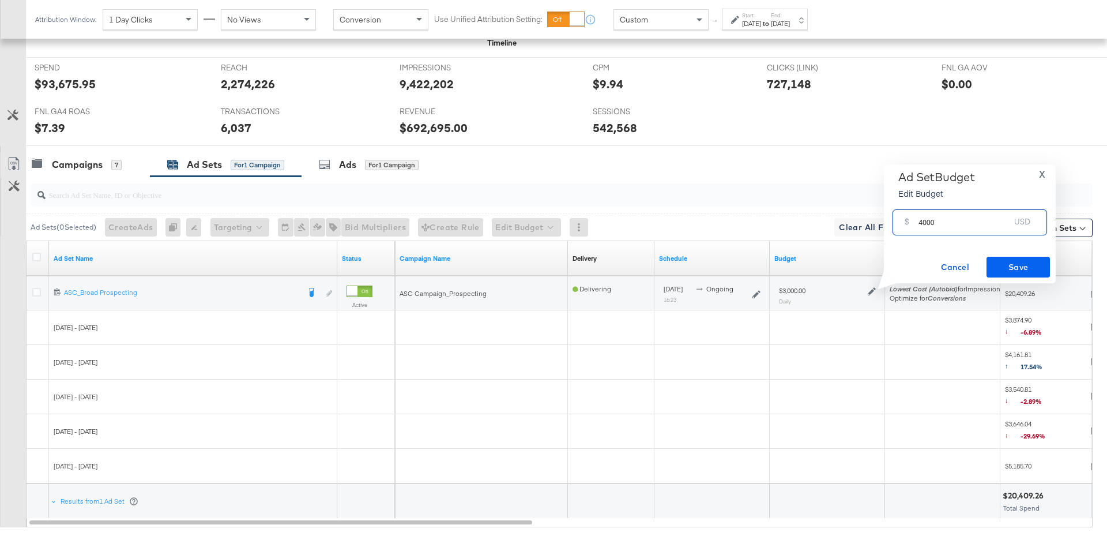
type input "4000"
click at [1004, 263] on span "Save" at bounding box center [1018, 267] width 54 height 14
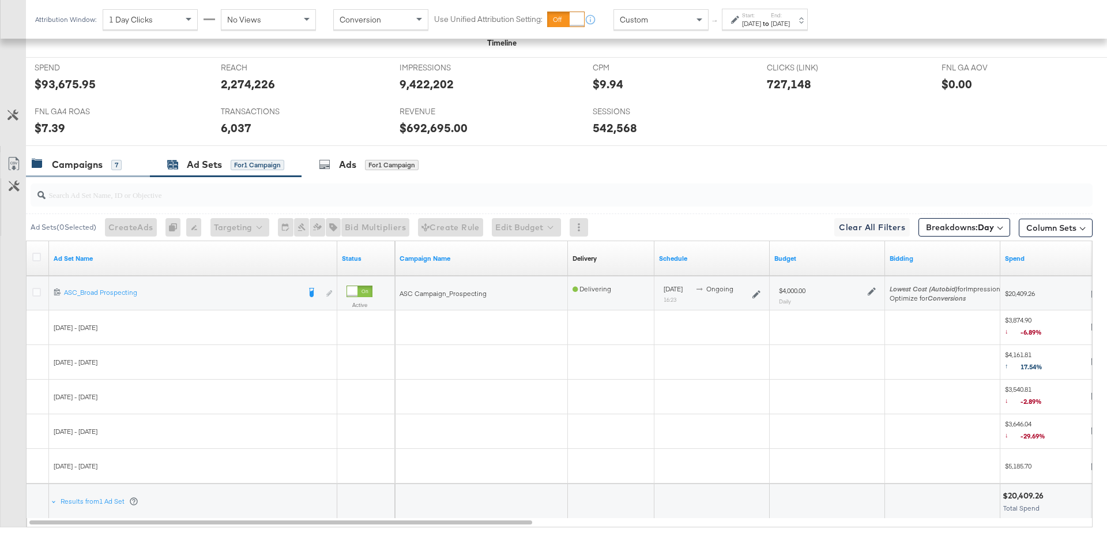
click at [67, 169] on div "Campaigns 7" at bounding box center [88, 164] width 124 height 25
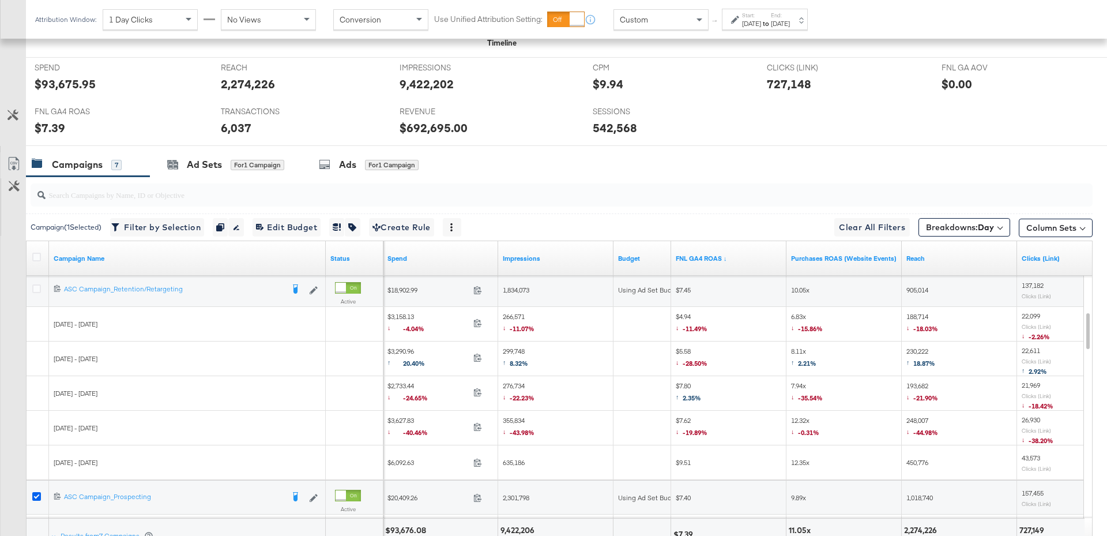
click at [36, 494] on icon at bounding box center [36, 496] width 9 height 9
click at [0, 0] on input "checkbox" at bounding box center [0, 0] width 0 height 0
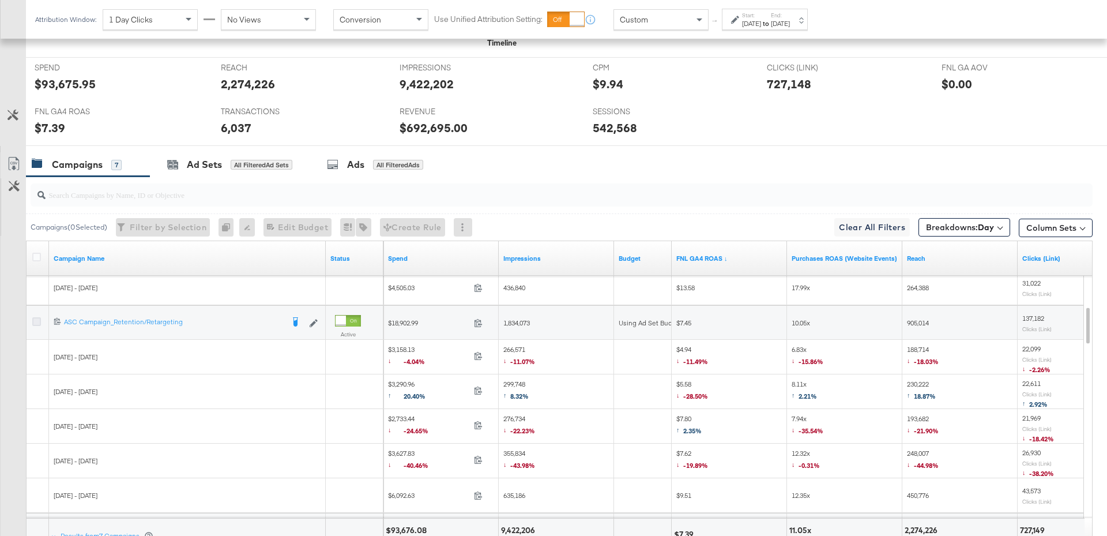
click at [37, 317] on icon at bounding box center [36, 321] width 9 height 9
click at [0, 0] on input "checkbox" at bounding box center [0, 0] width 0 height 0
click at [223, 163] on div "Ad Sets for 1 Campaign" at bounding box center [225, 164] width 117 height 13
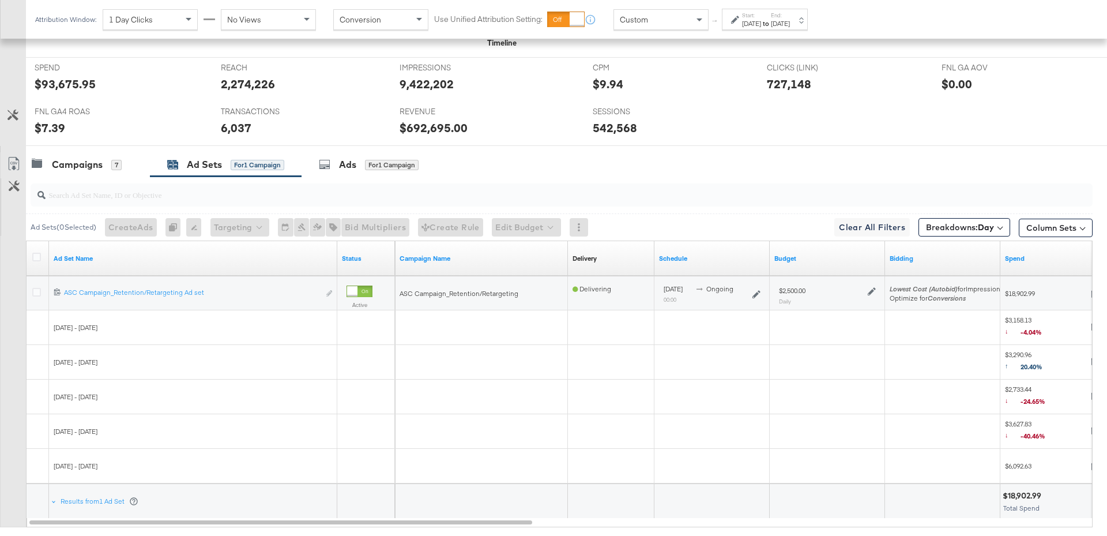
click at [871, 288] on icon at bounding box center [872, 291] width 8 height 8
drag, startPoint x: 936, startPoint y: 224, endPoint x: 910, endPoint y: 224, distance: 25.9
click at [910, 224] on div "$ 2500 USD" at bounding box center [969, 222] width 154 height 26
type input "2"
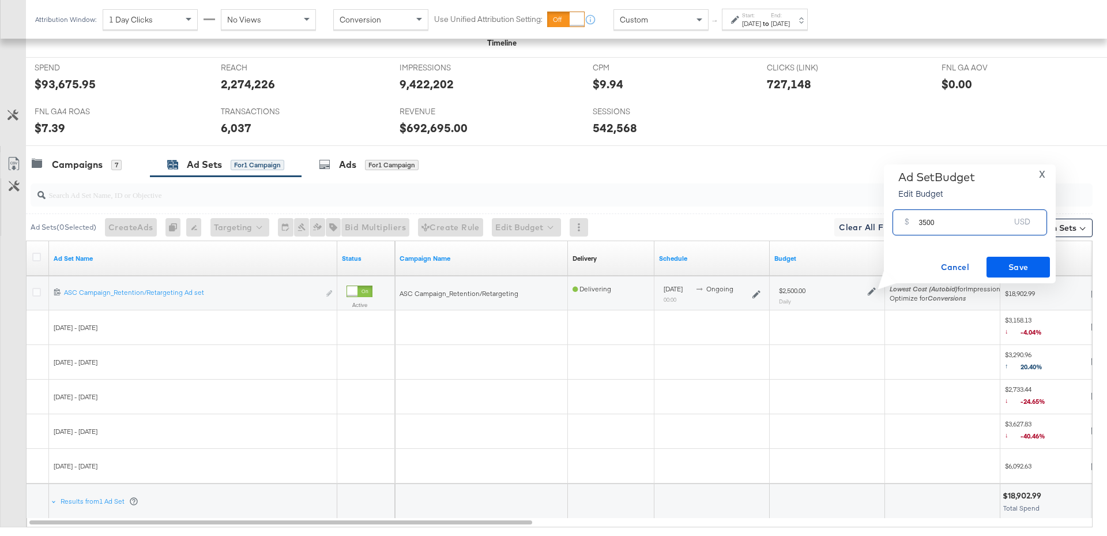
type input "3500"
click at [1033, 261] on span "Save" at bounding box center [1018, 267] width 54 height 14
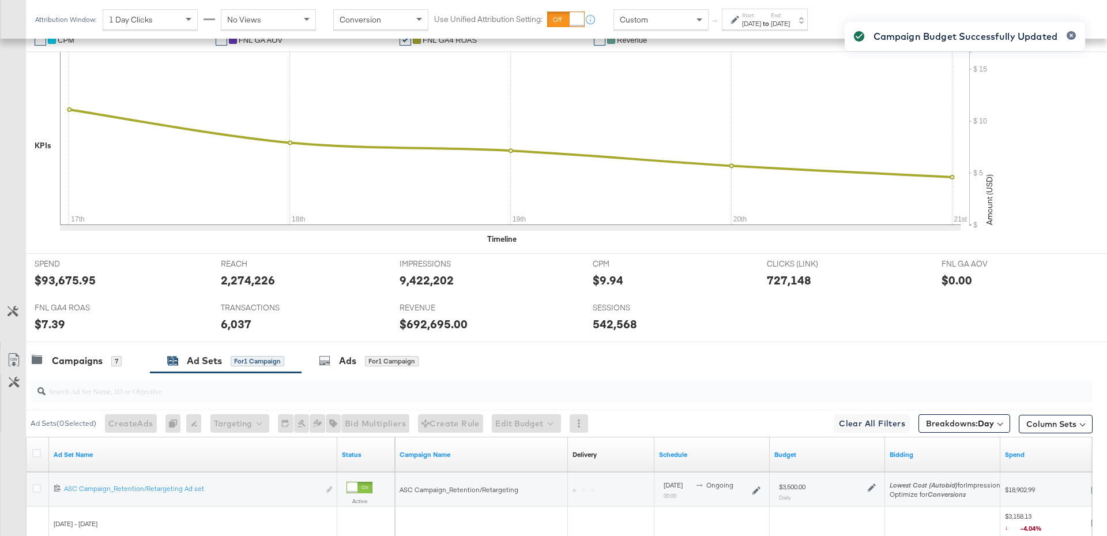
scroll to position [534, 0]
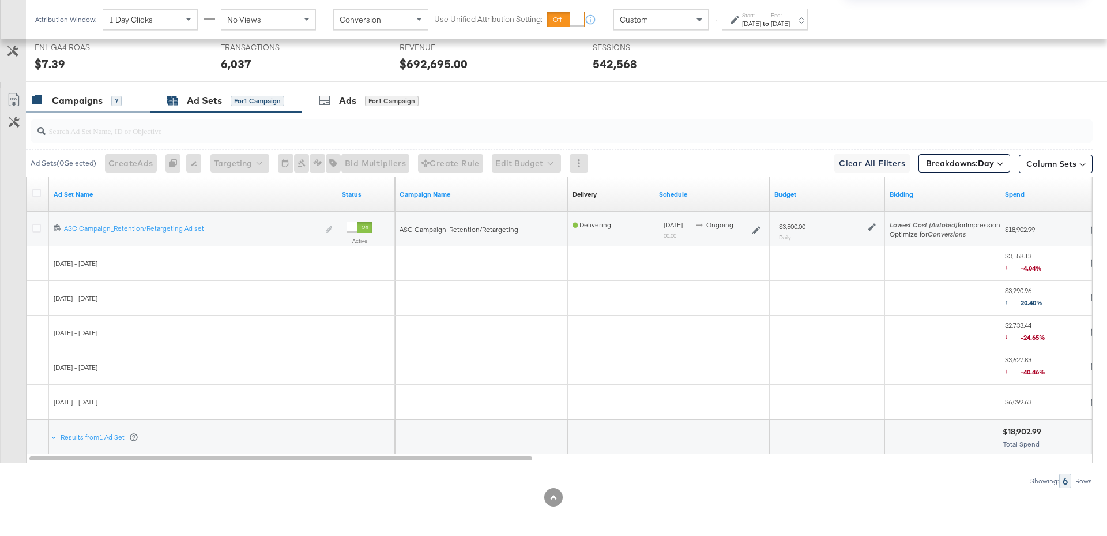
click at [99, 97] on div "Campaigns" at bounding box center [77, 100] width 51 height 13
